Goal: Find specific page/section: Find specific page/section

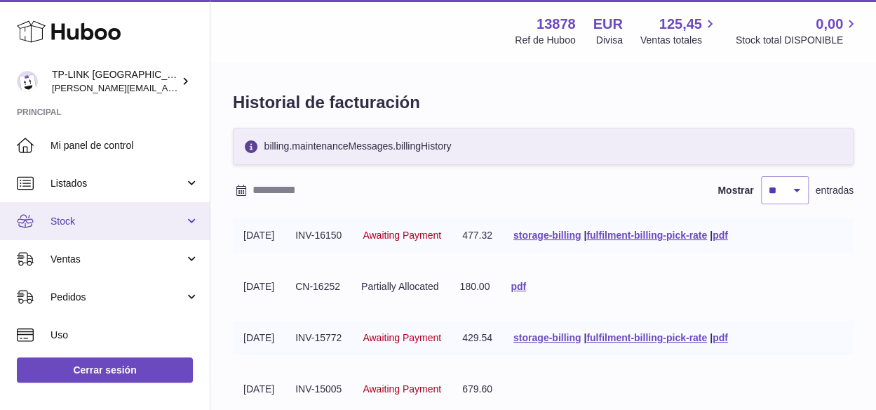
click at [187, 220] on link "Stock" at bounding box center [105, 221] width 210 height 38
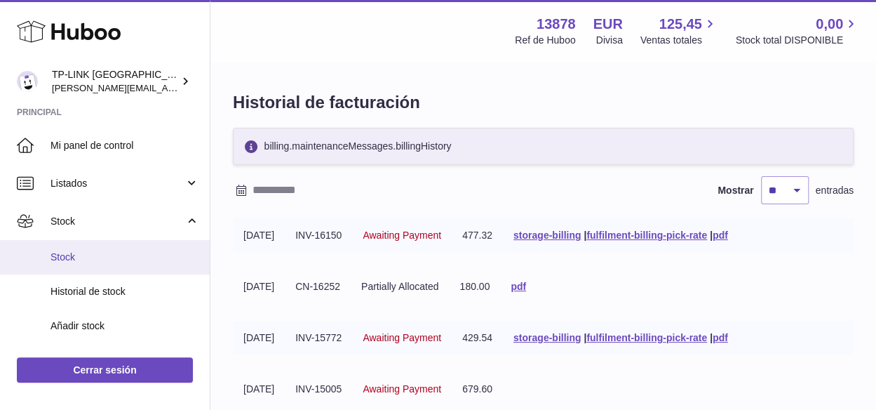
click at [102, 255] on span "Stock" at bounding box center [125, 256] width 149 height 13
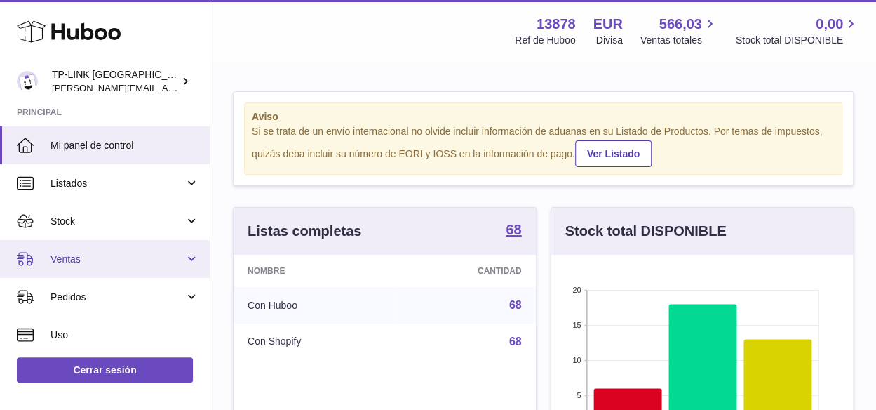
scroll to position [219, 302]
click at [188, 258] on link "Ventas" at bounding box center [105, 259] width 210 height 38
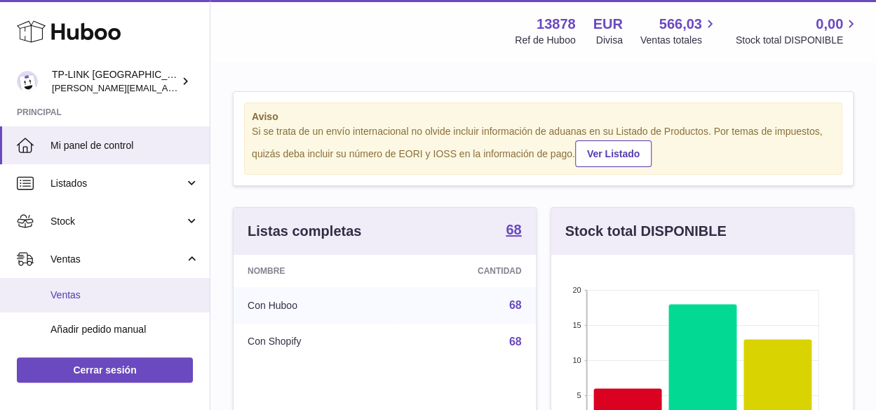
click at [102, 293] on span "Ventas" at bounding box center [125, 294] width 149 height 13
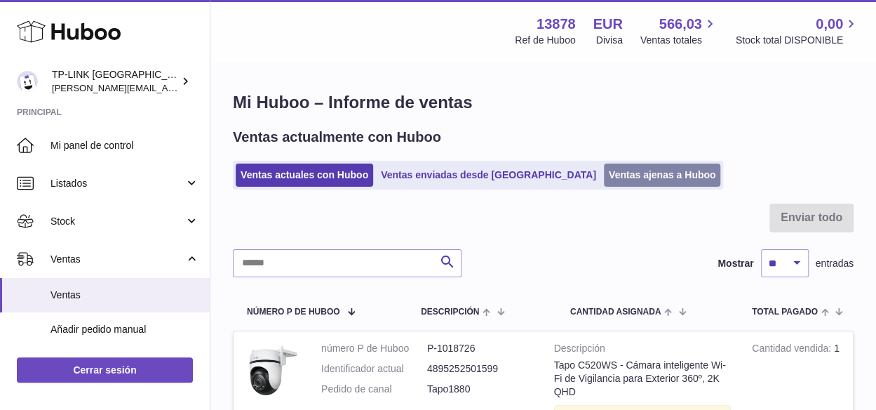
click at [605, 175] on link "Ventas ajenas a Huboo" at bounding box center [662, 174] width 117 height 23
